Goal: Task Accomplishment & Management: Complete application form

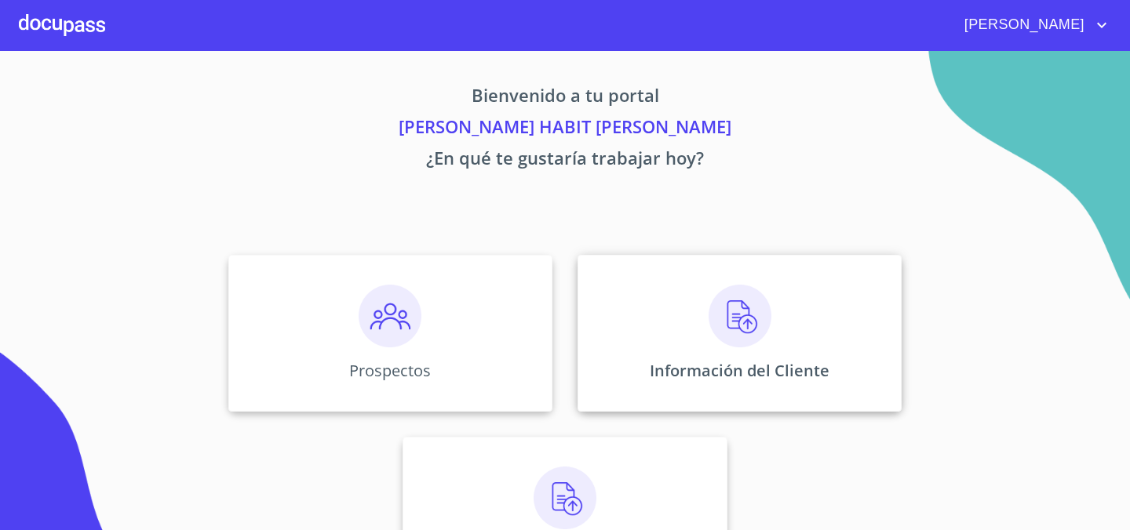
click at [763, 311] on img at bounding box center [740, 316] width 63 height 63
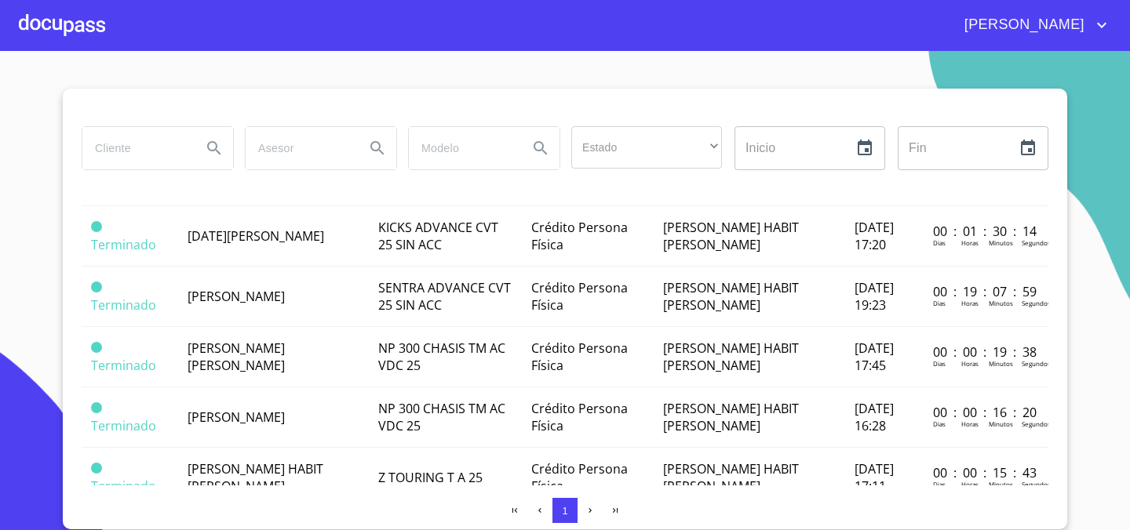
scroll to position [260, 0]
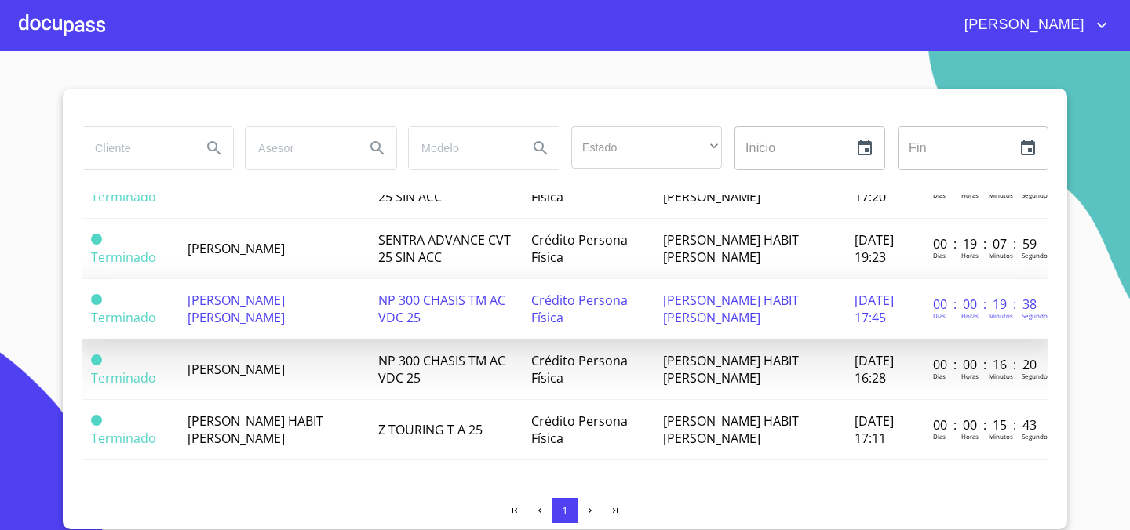
click at [381, 319] on span "NP 300 CHASIS TM AC VDC 25" at bounding box center [441, 309] width 127 height 35
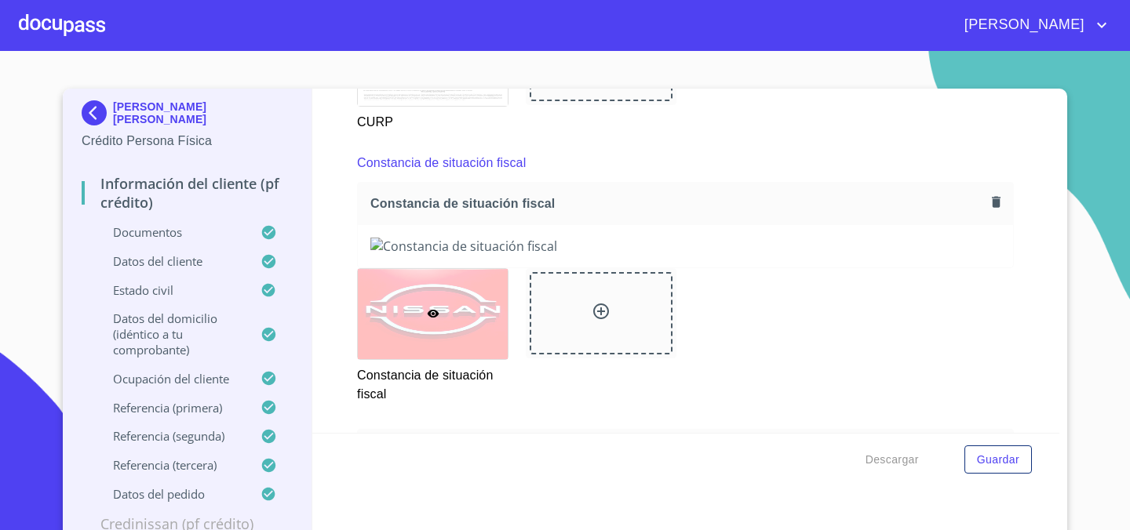
scroll to position [4233, 0]
click at [986, 195] on button "button" at bounding box center [995, 201] width 21 height 21
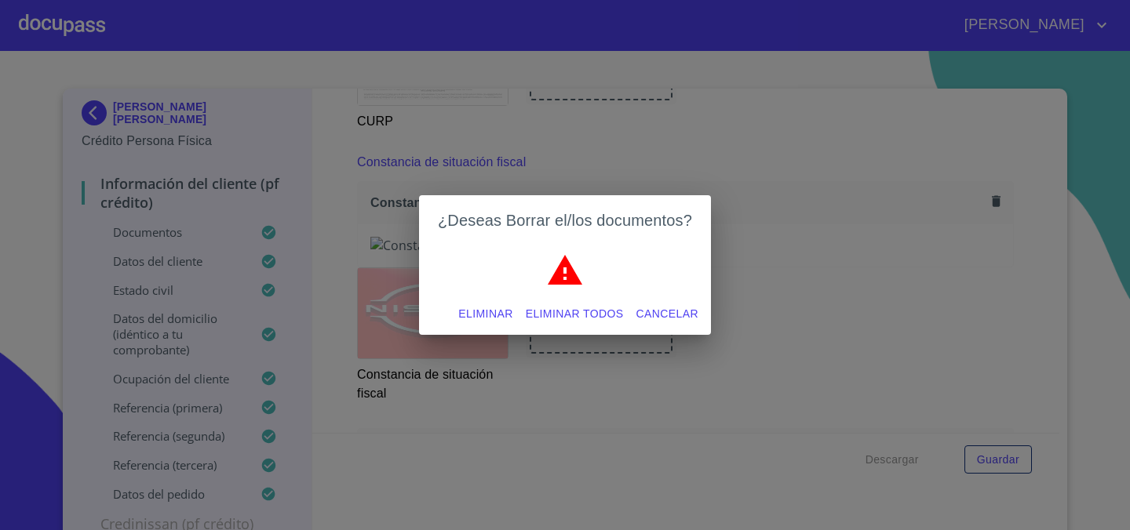
click at [480, 317] on span "Eliminar" at bounding box center [485, 314] width 54 height 20
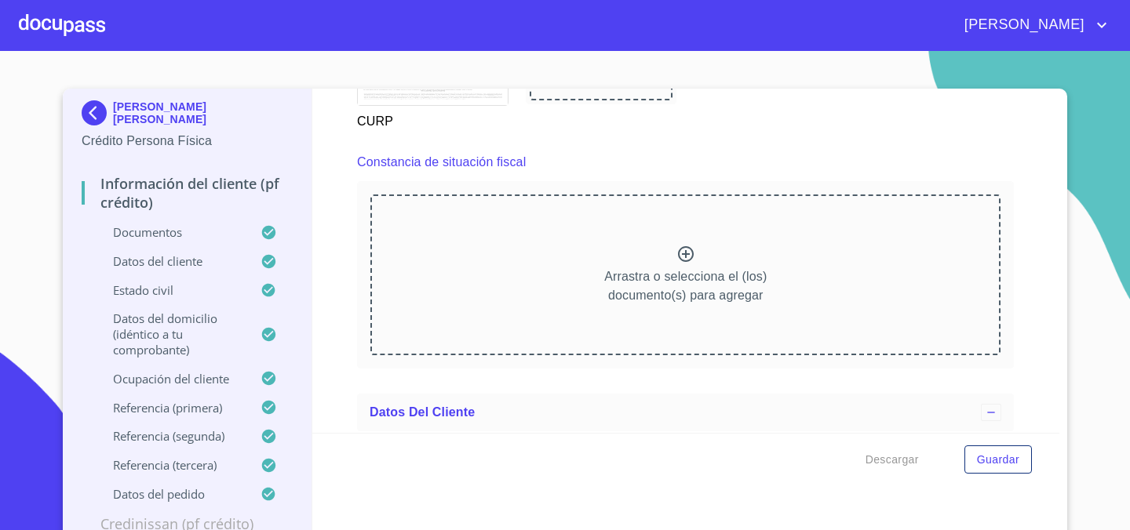
click at [683, 257] on icon at bounding box center [685, 254] width 19 height 19
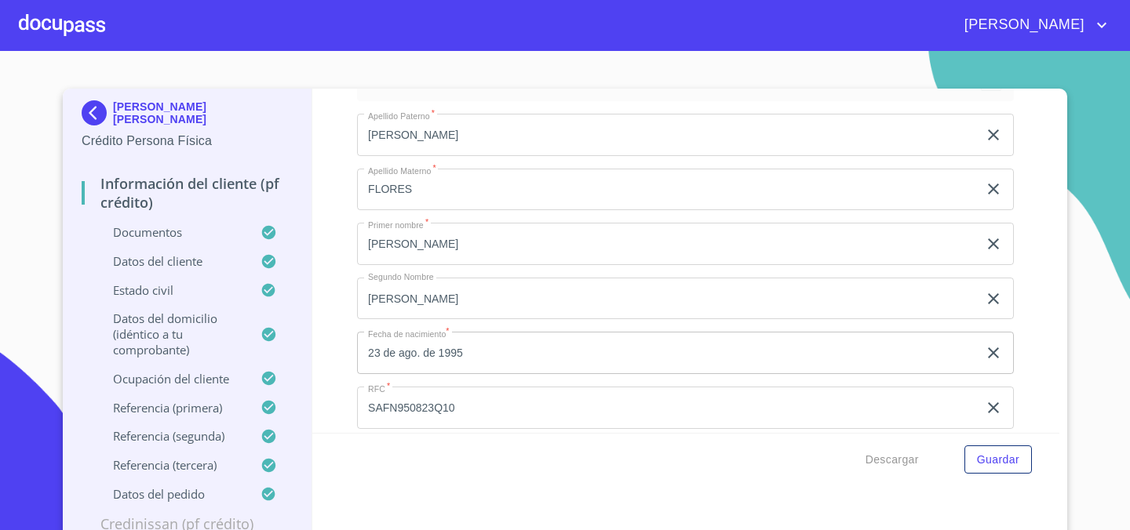
scroll to position [5012, 0]
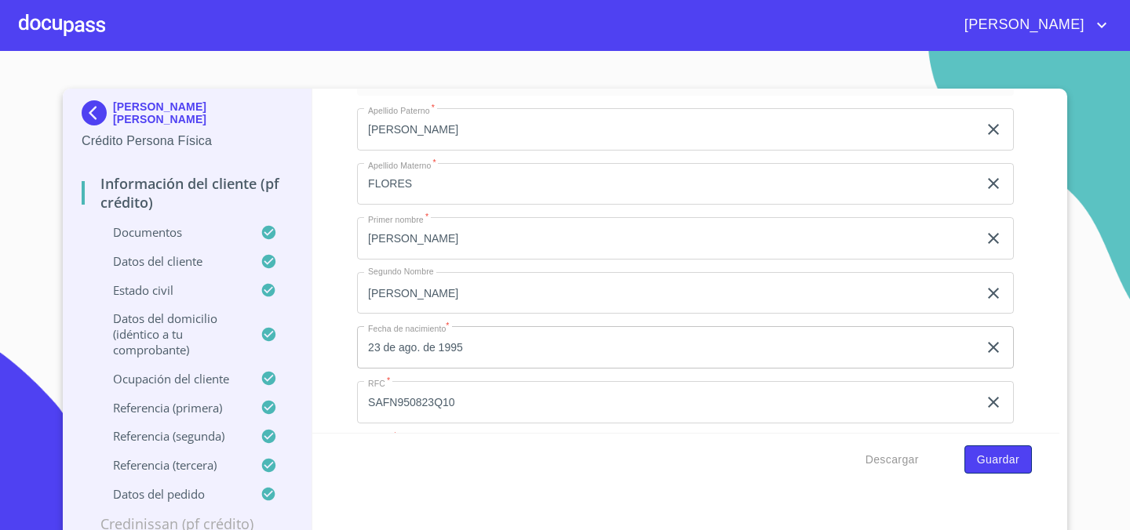
click at [1000, 466] on span "Guardar" at bounding box center [998, 460] width 42 height 20
